Goal: Answer question/provide support: Answer question/provide support

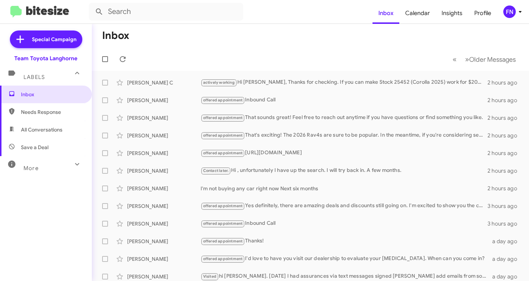
click at [61, 126] on span "All Conversations" at bounding box center [42, 129] width 42 height 7
type input "in:all-conversations"
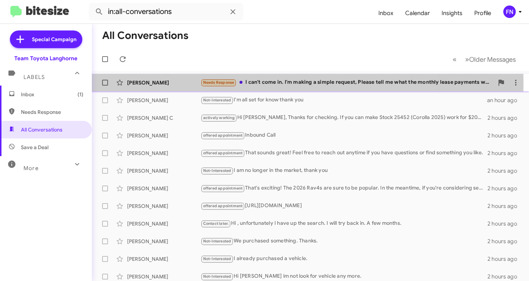
click at [154, 83] on div "[PERSON_NAME]" at bounding box center [164, 82] width 74 height 7
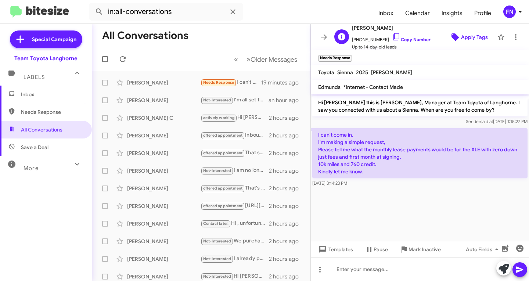
click at [455, 40] on icon at bounding box center [455, 37] width 9 height 9
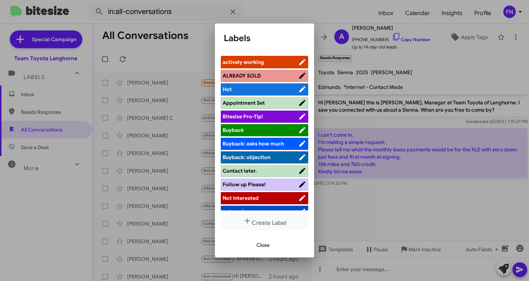
click at [271, 62] on span "actively working" at bounding box center [261, 61] width 76 height 7
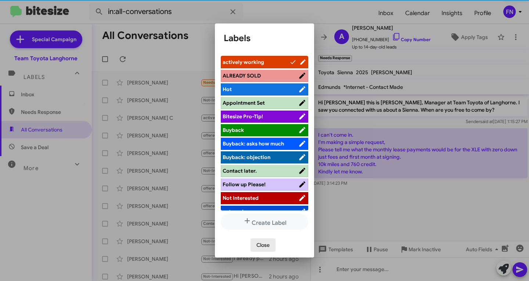
click at [261, 246] on span "Close" at bounding box center [263, 245] width 13 height 13
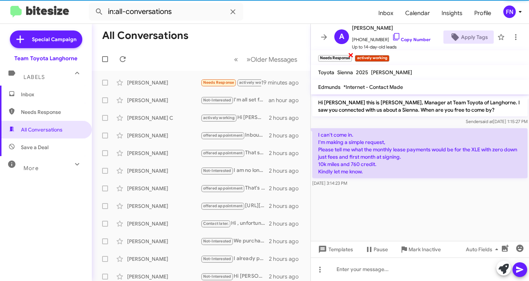
click at [350, 54] on span "×" at bounding box center [351, 54] width 6 height 9
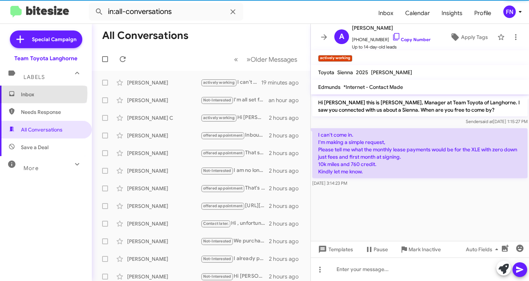
click at [35, 94] on span "Inbox" at bounding box center [52, 94] width 63 height 7
